Goal: Use online tool/utility

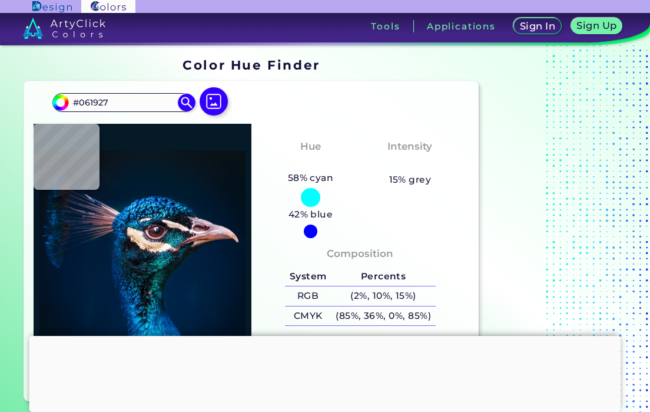
type input "#061824"
type input "#061623"
type input "#0a141e"
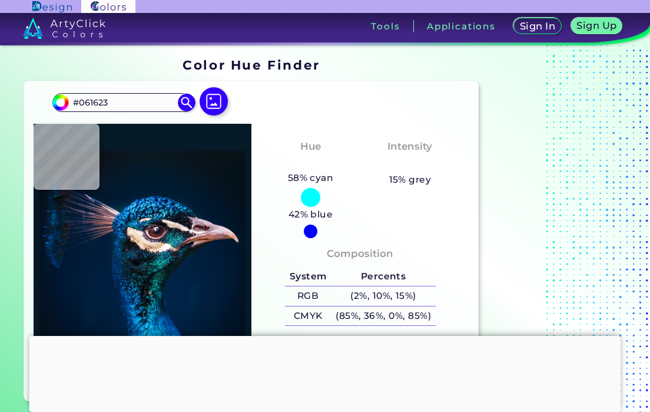
type input "#0A141E"
type input "#000000"
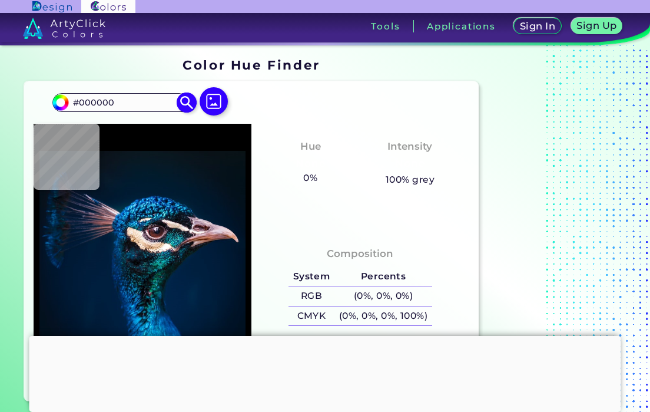
click at [119, 107] on input "#000000" at bounding box center [124, 102] width 110 height 16
drag, startPoint x: 119, startPoint y: 105, endPoint x: 22, endPoint y: 94, distance: 97.9
click at [19, 98] on section "Color Hue Finder Color Hue Finder #000000 #000000 Acadia ◉ Acid Green ◉ Aero Bl…" at bounding box center [325, 229] width 650 height 369
type input "c26a4b"
type input "#c26a4b"
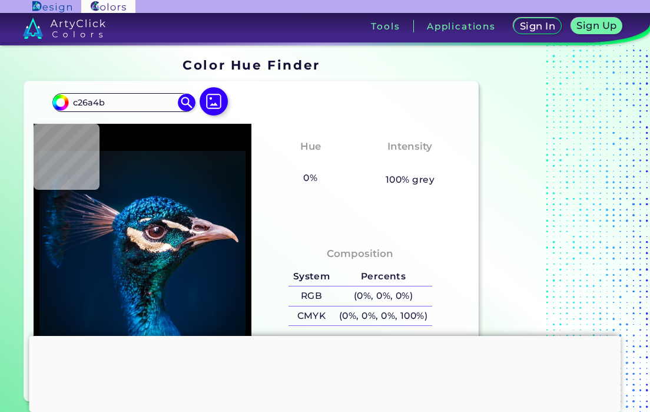
type input "#C26A4B"
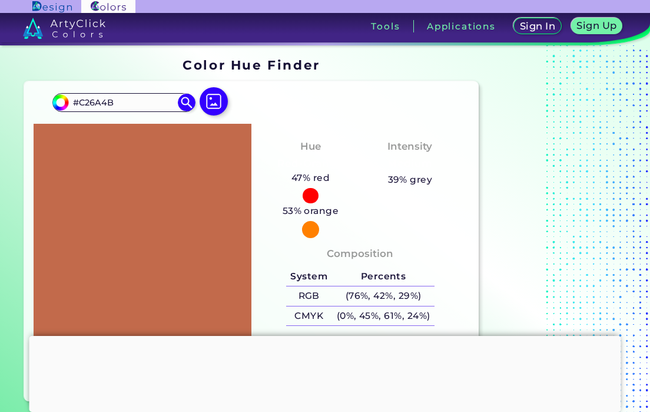
drag, startPoint x: 134, startPoint y: 94, endPoint x: 26, endPoint y: 107, distance: 109.1
click at [26, 107] on div "#c26a4b #C26A4B Acadia ◉ Acid Green ◉ Aero Blue ◉ Alabaster ◉ Albescent White ◉…" at bounding box center [251, 241] width 455 height 320
